Goal: Task Accomplishment & Management: Use online tool/utility

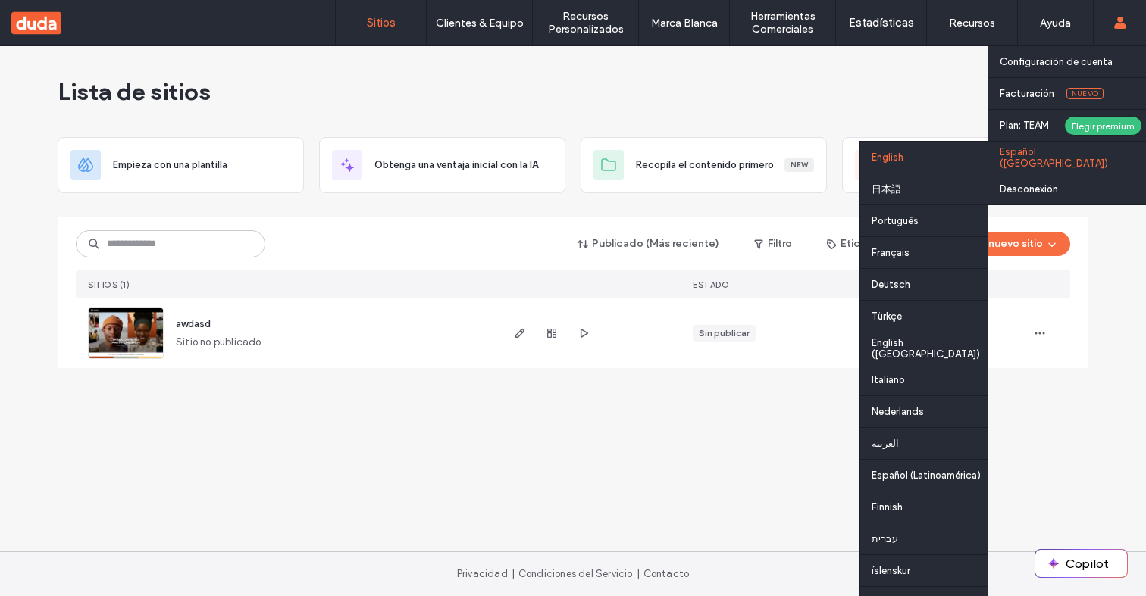
click at [961, 163] on div "English" at bounding box center [923, 157] width 127 height 32
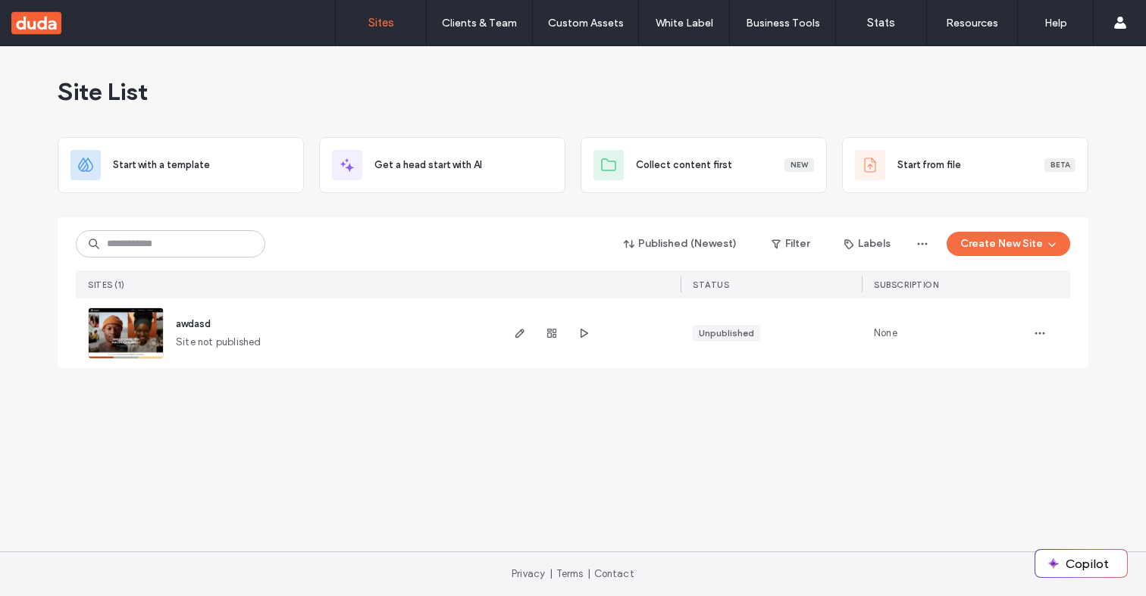
click at [191, 328] on span "awdasd" at bounding box center [193, 323] width 35 height 11
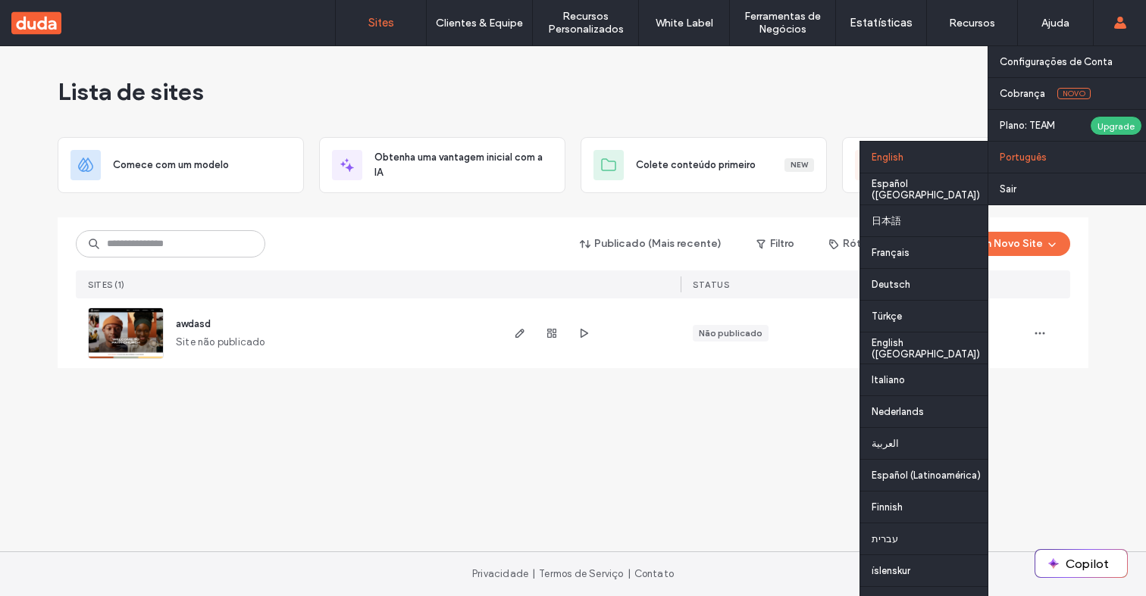
click at [927, 167] on div "English" at bounding box center [923, 157] width 127 height 32
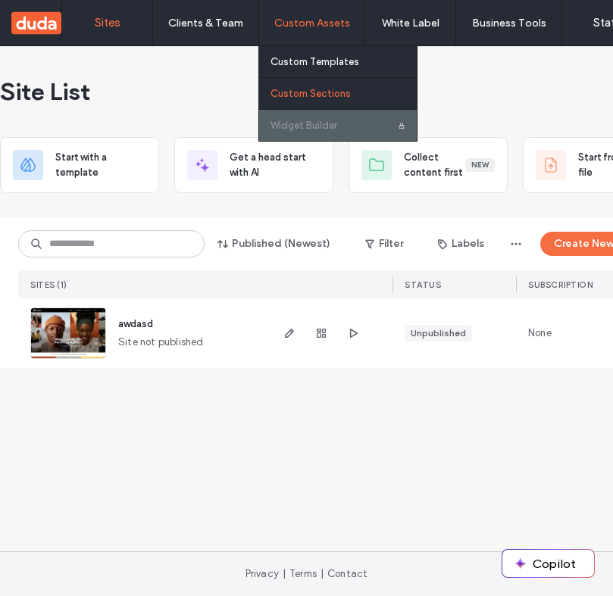
click at [311, 89] on label "Custom Sections" at bounding box center [311, 93] width 80 height 11
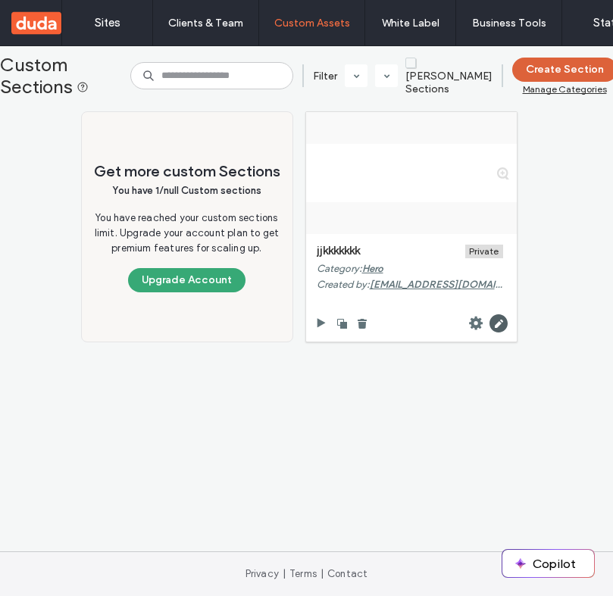
click at [547, 66] on button "Create Section" at bounding box center [564, 70] width 105 height 24
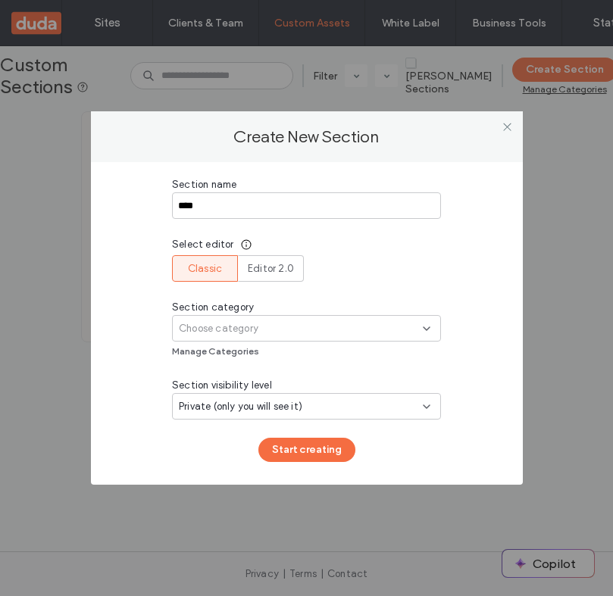
type input "****"
click at [309, 327] on div "Choose category" at bounding box center [301, 328] width 244 height 15
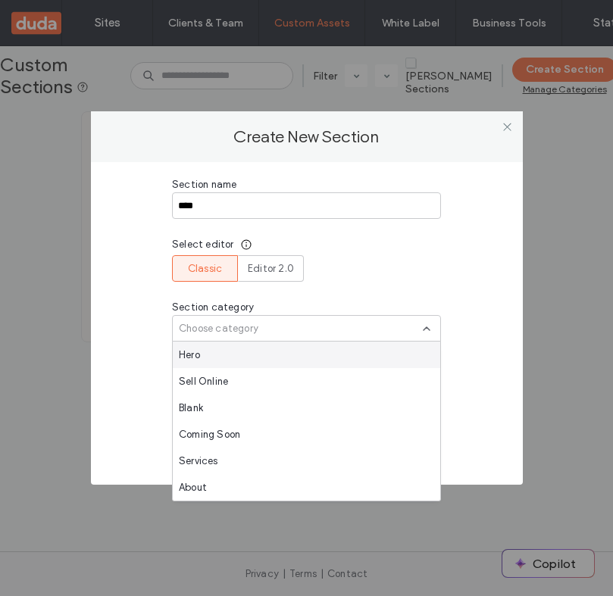
click at [298, 358] on div "Hero" at bounding box center [307, 355] width 268 height 27
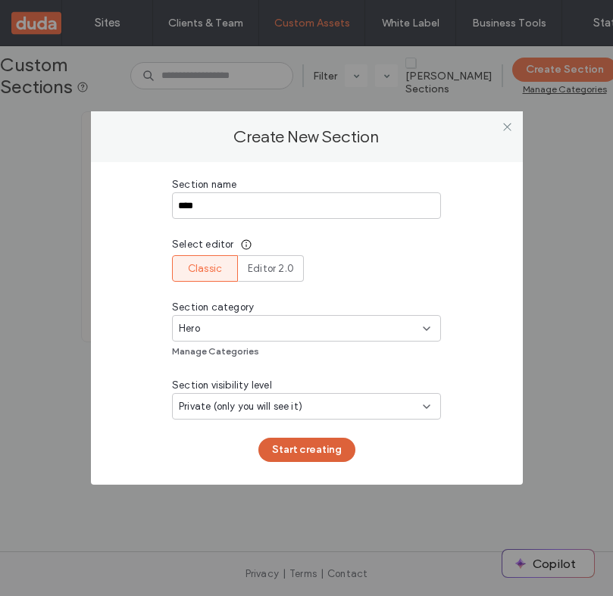
click at [294, 449] on button "Start creating" at bounding box center [306, 450] width 97 height 24
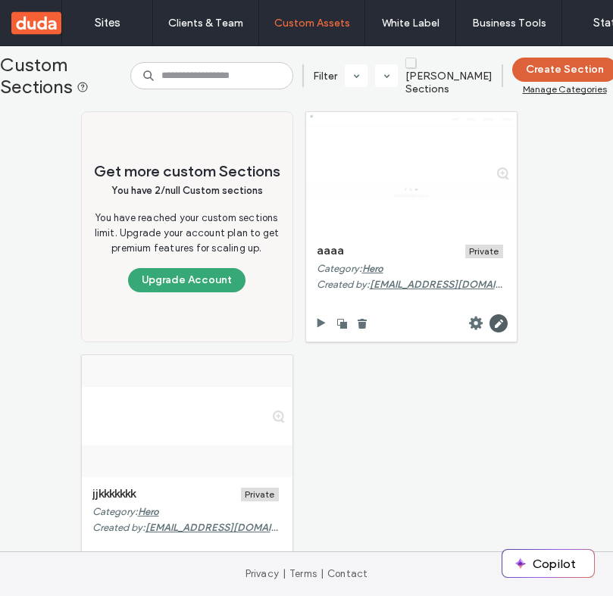
click at [558, 64] on button "Create Section" at bounding box center [564, 70] width 105 height 24
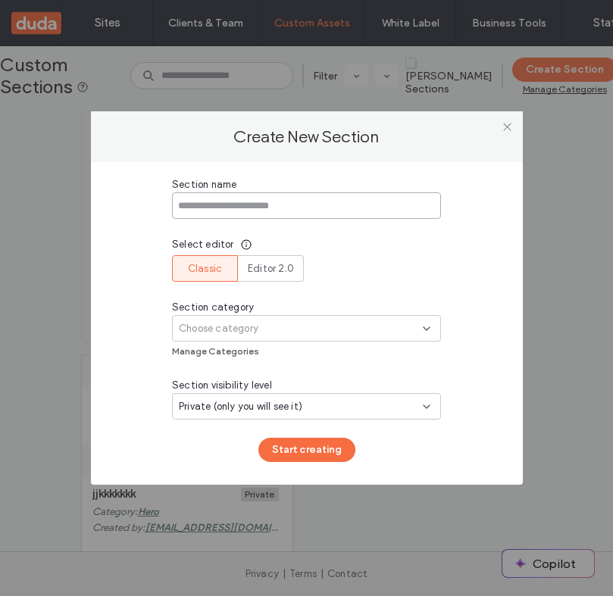
click at [249, 211] on input at bounding box center [306, 205] width 269 height 27
type input "***"
click at [235, 340] on div "Choose category" at bounding box center [306, 328] width 269 height 27
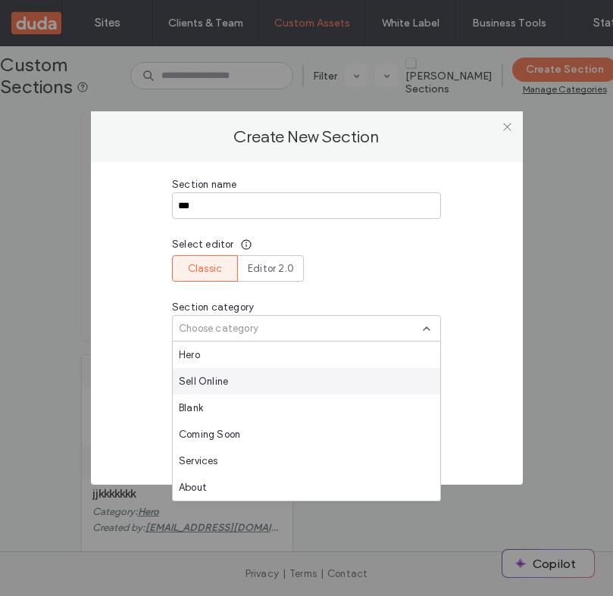
click at [233, 379] on div "Sell Online" at bounding box center [307, 381] width 268 height 27
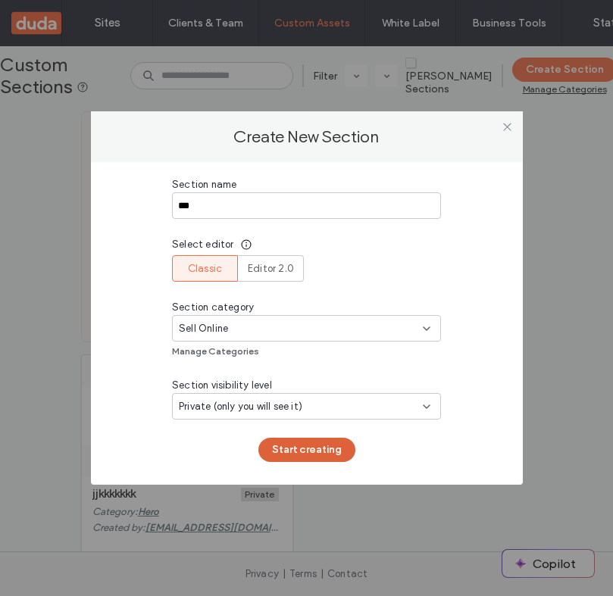
click at [326, 443] on button "Start creating" at bounding box center [306, 450] width 97 height 24
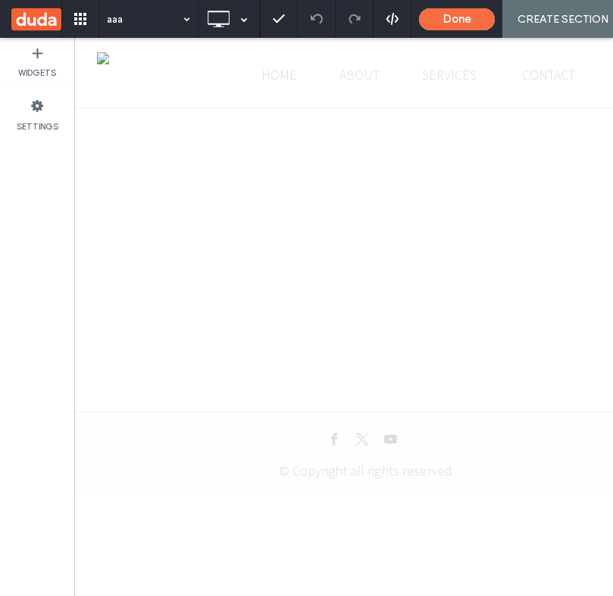
click at [58, 192] on div "Widgets Settings" at bounding box center [37, 317] width 74 height 559
click at [466, 22] on button "Done" at bounding box center [457, 19] width 76 height 22
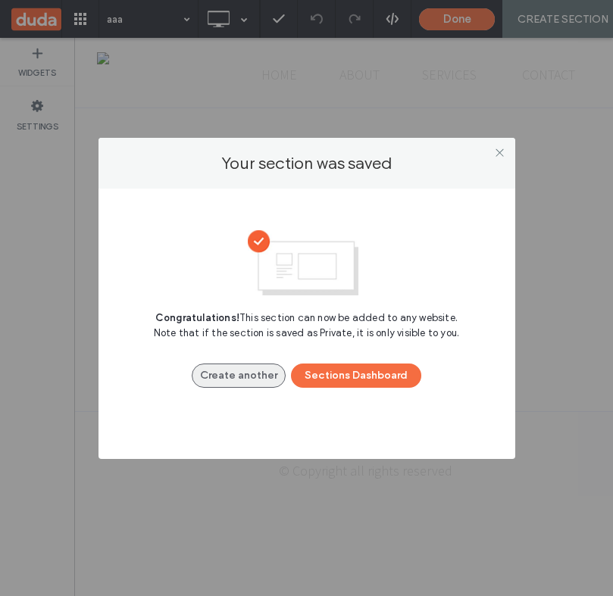
click at [270, 372] on button "Create another" at bounding box center [239, 376] width 94 height 24
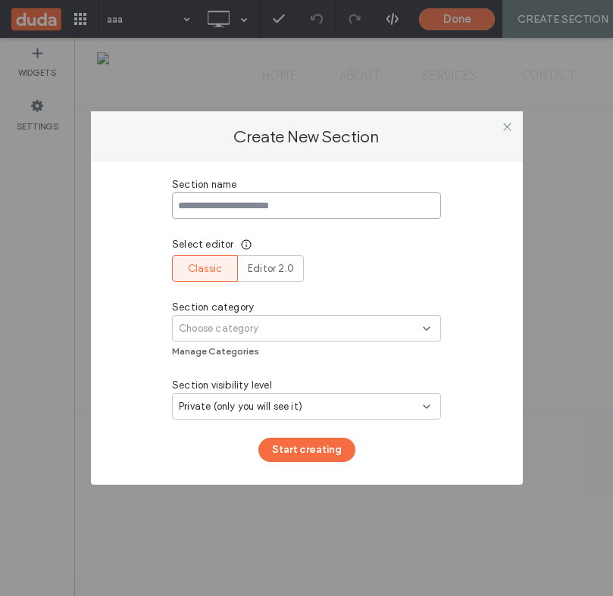
click at [252, 210] on input at bounding box center [306, 205] width 269 height 27
type input "*********"
click at [243, 324] on span "Choose category" at bounding box center [219, 328] width 80 height 15
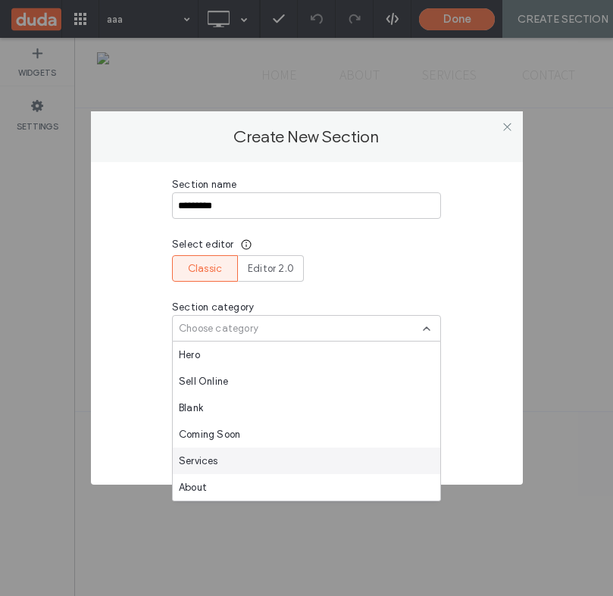
click at [217, 462] on span "Services" at bounding box center [198, 461] width 39 height 15
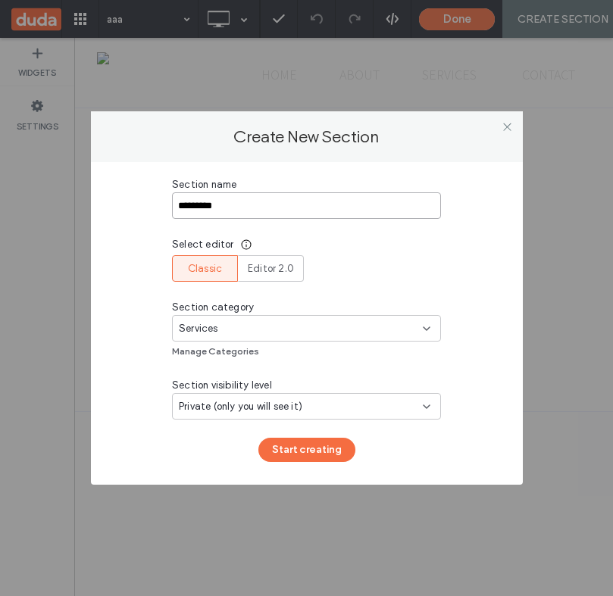
click at [288, 208] on input "*********" at bounding box center [306, 205] width 269 height 27
click at [318, 450] on button "Start creating" at bounding box center [306, 450] width 97 height 24
